Goal: Obtain resource: Download file/media

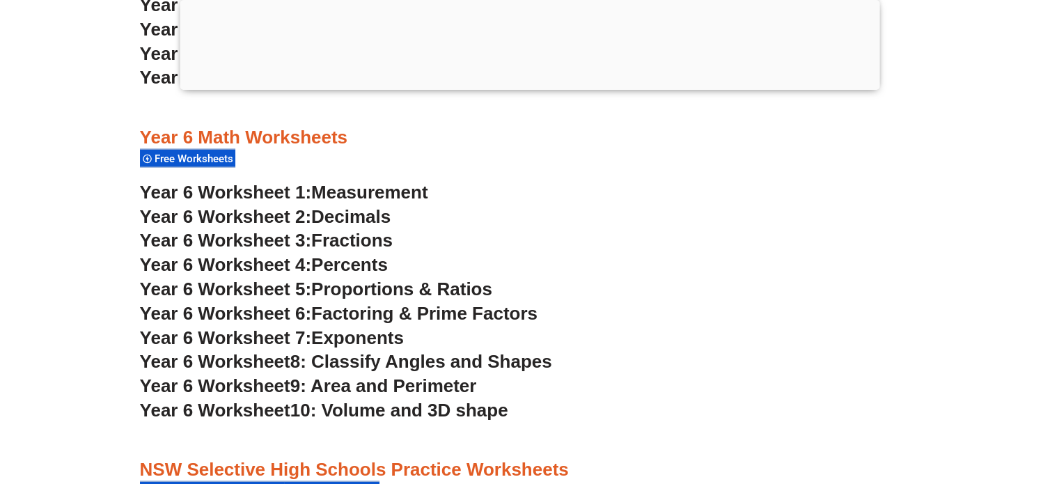
scroll to position [2906, 0]
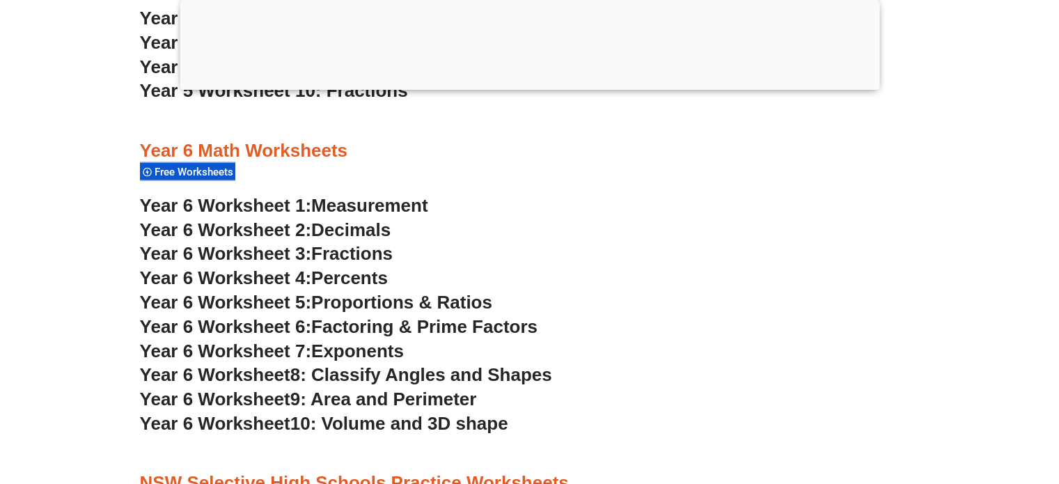
click at [343, 248] on span "Fractions" at bounding box center [351, 253] width 81 height 21
click at [368, 271] on span "Percents" at bounding box center [349, 277] width 77 height 21
